Goal: Task Accomplishment & Management: Manage account settings

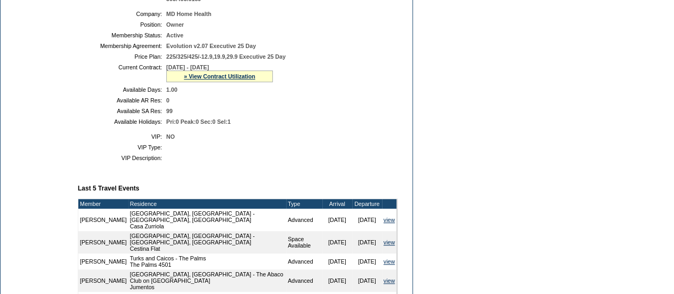
scroll to position [227, 0]
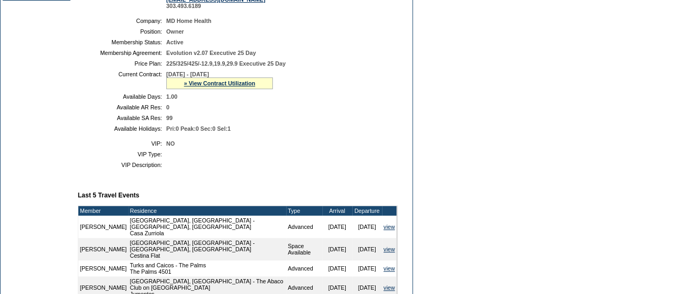
click at [219, 98] on table "Company: MD Home Health Position: Owner Membership Status: Active Membership Ag…" at bounding box center [238, 74] width 320 height 123
click at [222, 89] on div "» View Contract Utilization" at bounding box center [219, 83] width 107 height 12
click at [223, 85] on div "» View Contract Utilization" at bounding box center [219, 83] width 107 height 12
click at [227, 86] on link "» View Contract Utilization" at bounding box center [219, 83] width 71 height 6
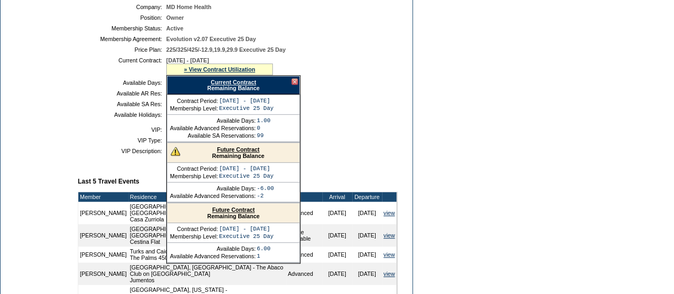
scroll to position [242, 0]
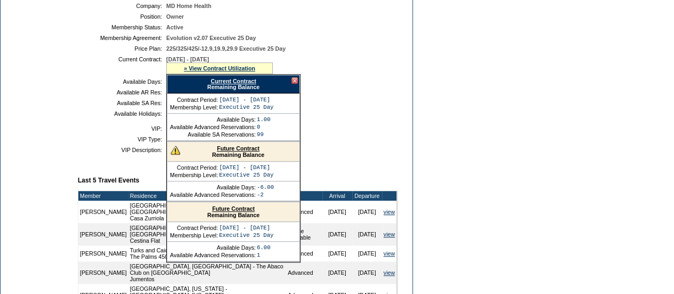
click at [296, 84] on div at bounding box center [295, 80] width 6 height 6
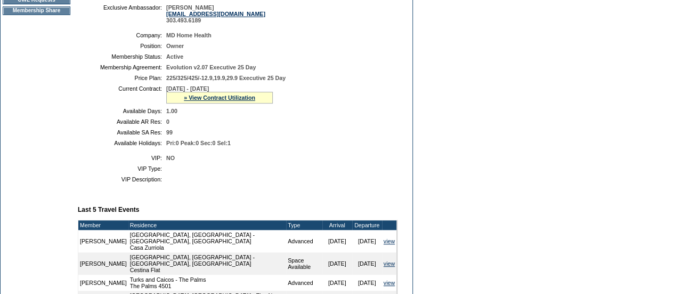
scroll to position [212, 0]
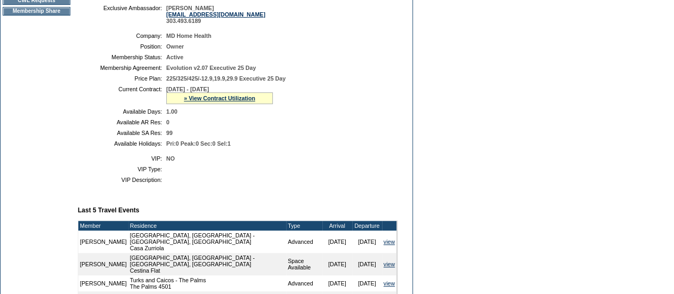
drag, startPoint x: 181, startPoint y: 123, endPoint x: 161, endPoint y: 123, distance: 19.7
click at [161, 123] on table "Company: MD Home Health Position: Owner Membership Status: Active Membership Ag…" at bounding box center [238, 89] width 320 height 123
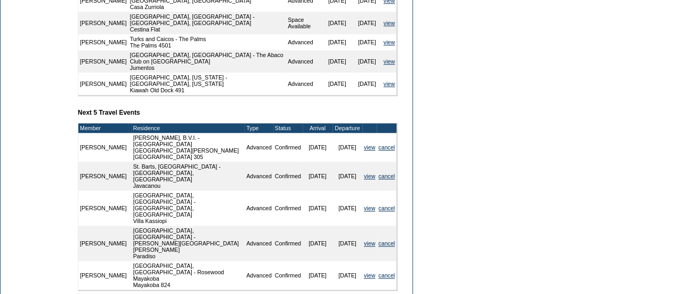
scroll to position [452, 0]
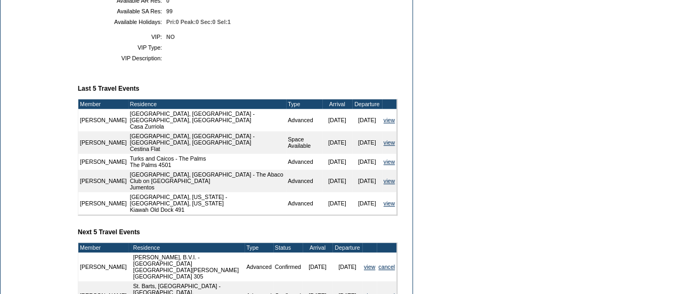
scroll to position [333, 0]
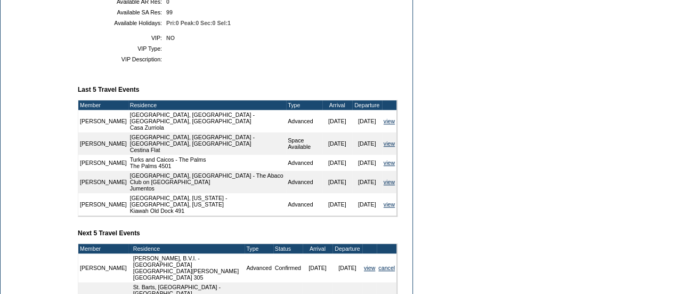
click at [416, 82] on form "Follow Us ::" at bounding box center [337, 88] width 674 height 842
click at [461, 39] on form "Follow Us ::" at bounding box center [337, 88] width 674 height 842
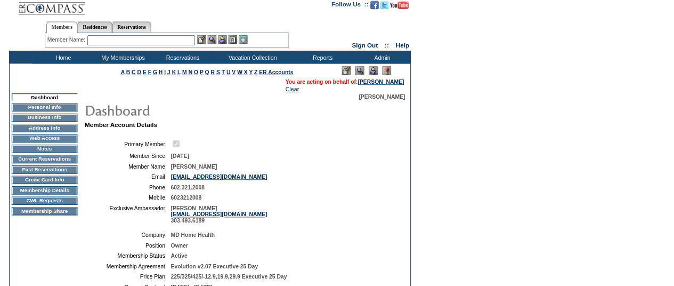
scroll to position [0, 0]
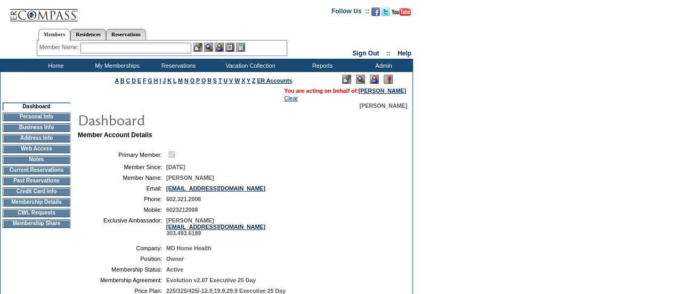
click at [132, 46] on input "text" at bounding box center [135, 48] width 111 height 11
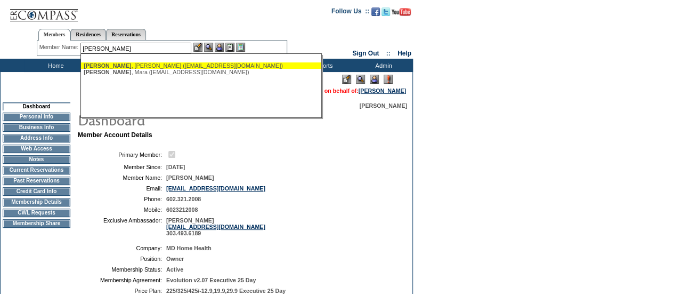
click at [130, 62] on div "[PERSON_NAME] ([EMAIL_ADDRESS][DOMAIN_NAME])" at bounding box center [201, 65] width 235 height 6
type input "[PERSON_NAME] ([EMAIL_ADDRESS][DOMAIN_NAME])"
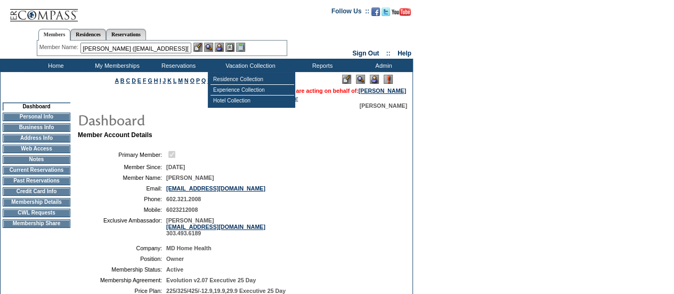
click at [222, 43] on img at bounding box center [219, 47] width 9 height 9
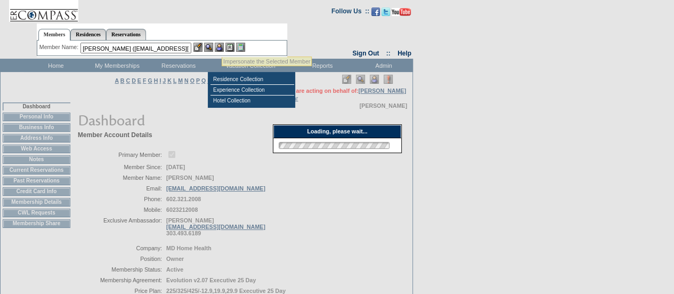
click at [213, 47] on img at bounding box center [208, 47] width 9 height 9
